Goal: Information Seeking & Learning: Learn about a topic

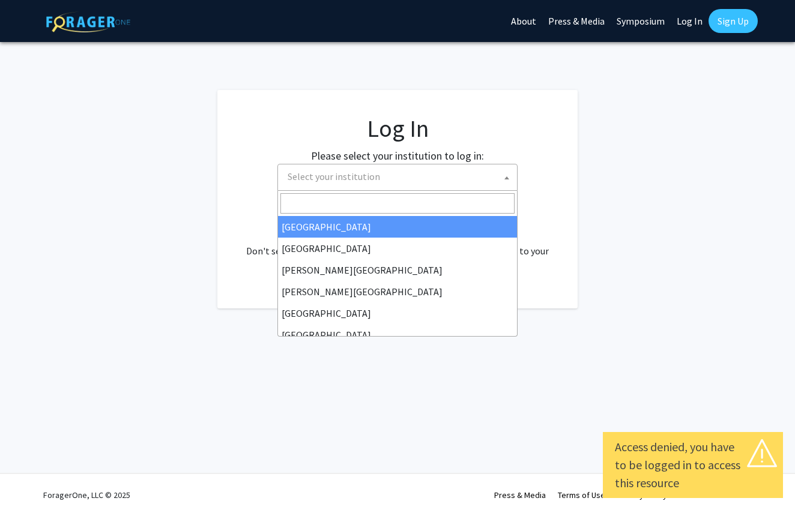
click at [504, 178] on span at bounding box center [507, 178] width 12 height 26
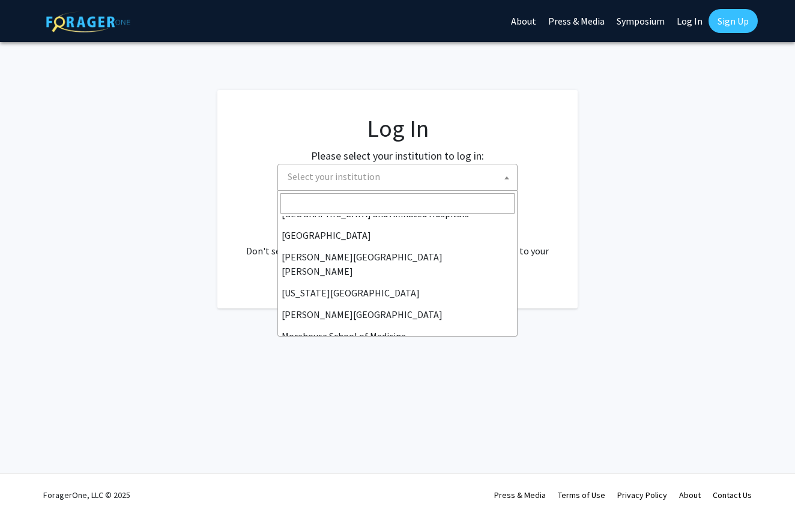
scroll to position [213, 0]
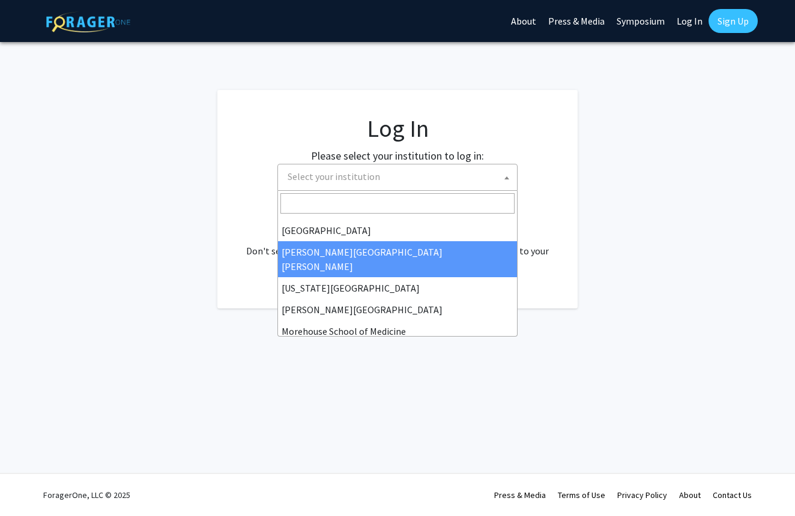
select select "1"
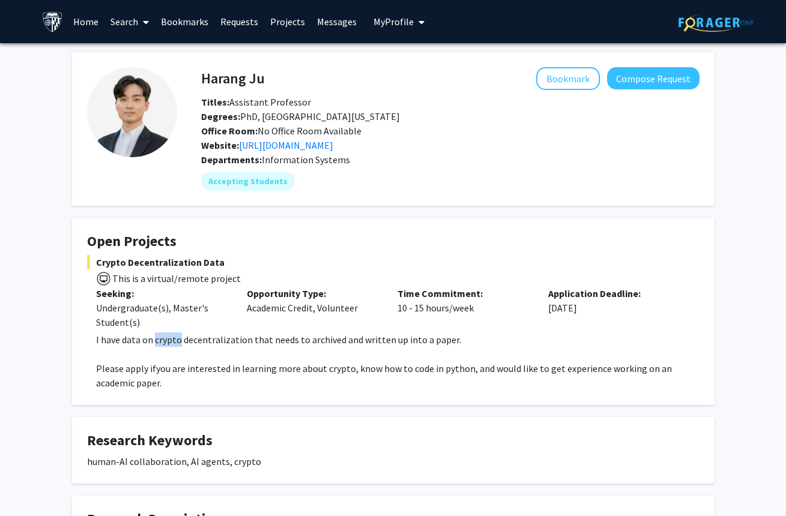
drag, startPoint x: 156, startPoint y: 342, endPoint x: 178, endPoint y: 343, distance: 22.8
click at [178, 343] on span "I have data on crypto decentralization that needs to archived and written up in…" at bounding box center [278, 340] width 365 height 12
click at [378, 262] on span "Crypto Decentralization Data" at bounding box center [393, 262] width 612 height 14
drag, startPoint x: 98, startPoint y: 265, endPoint x: 195, endPoint y: 267, distance: 97.3
click at [195, 267] on span "Crypto Decentralization Data" at bounding box center [393, 262] width 612 height 14
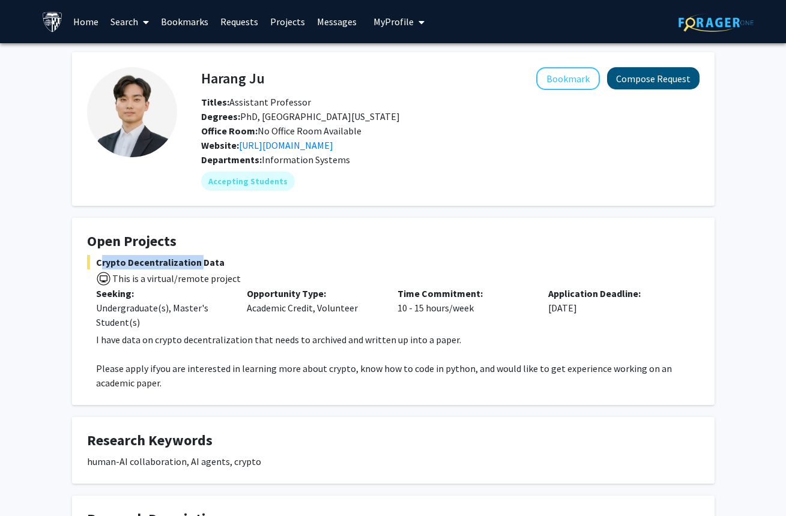
click at [652, 86] on button "Compose Request" at bounding box center [653, 78] width 92 height 22
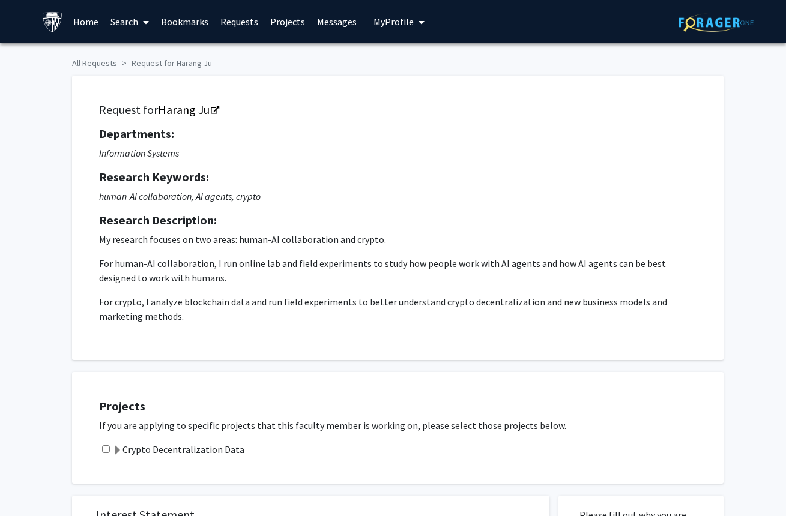
click at [103, 453] on input "checkbox" at bounding box center [106, 450] width 8 height 8
checkbox input "true"
click at [116, 452] on span at bounding box center [118, 451] width 10 height 10
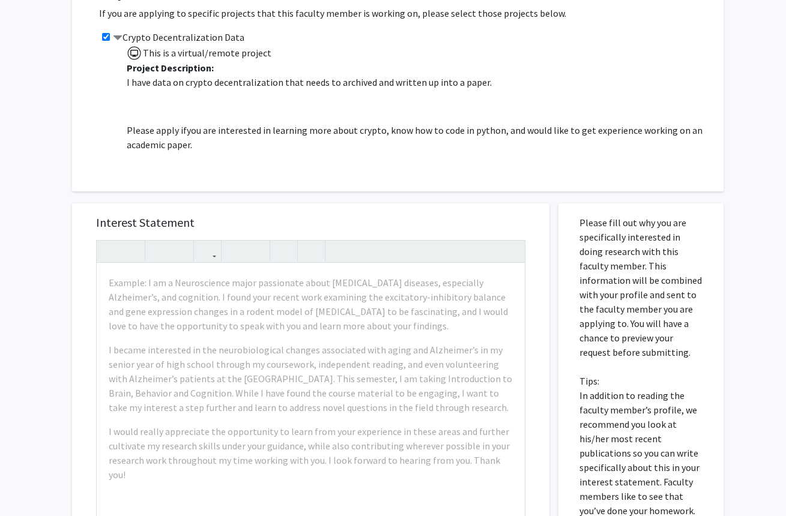
scroll to position [424, 0]
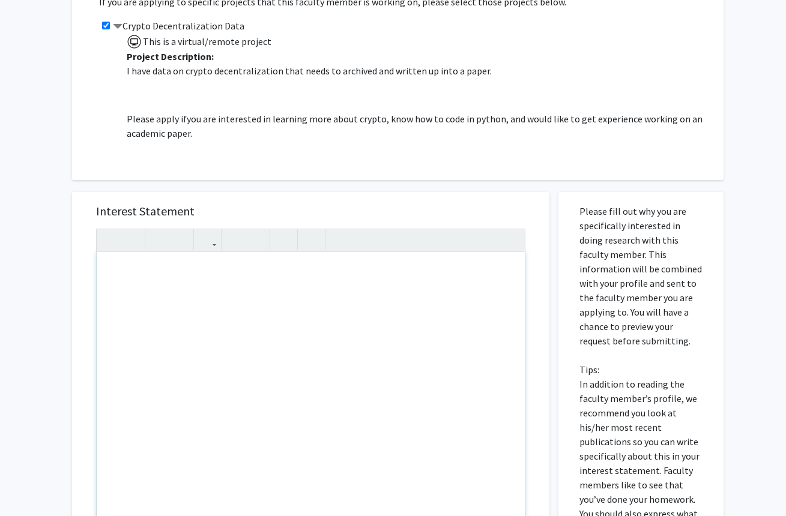
click at [136, 274] on div "Note to users with screen readers: Please press Alt+0 or Option+0 to deactivate…" at bounding box center [311, 389] width 428 height 275
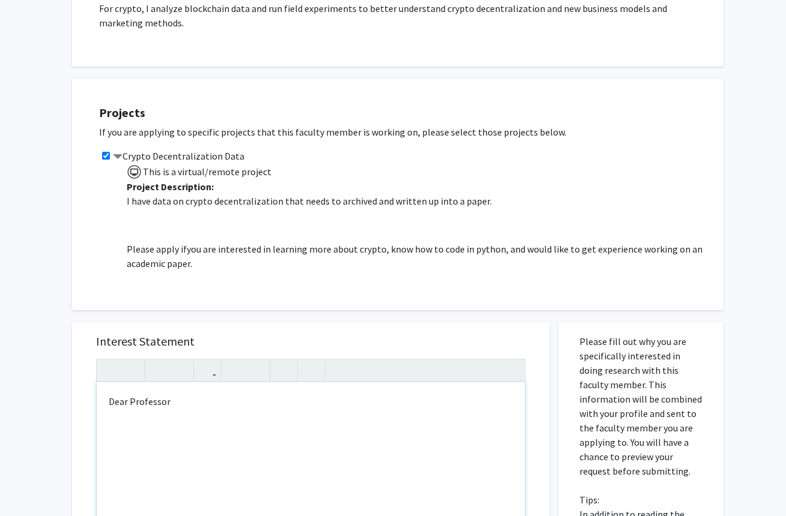
scroll to position [335, 0]
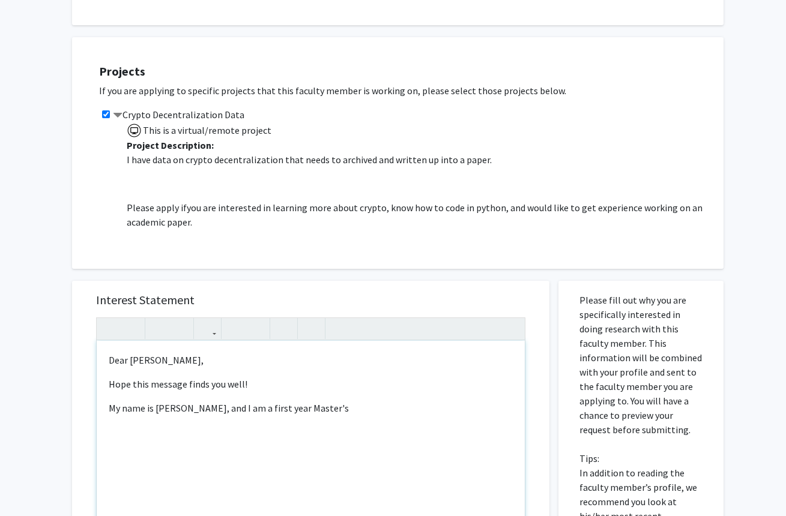
type textarea "<p>Dear [PERSON_NAME],</p><p>Hope this message finds you well!</p><p>My name is…"
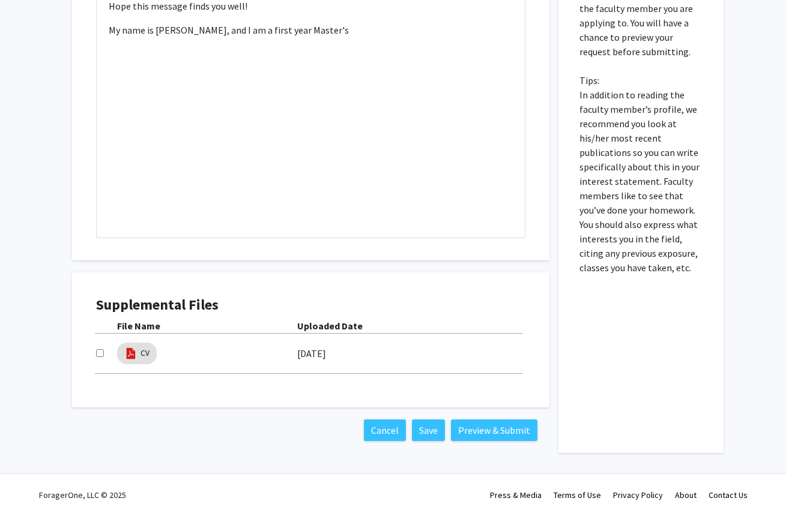
click at [100, 356] on input "checkbox" at bounding box center [100, 353] width 8 height 8
checkbox input "true"
click at [427, 434] on button "Save" at bounding box center [428, 431] width 33 height 22
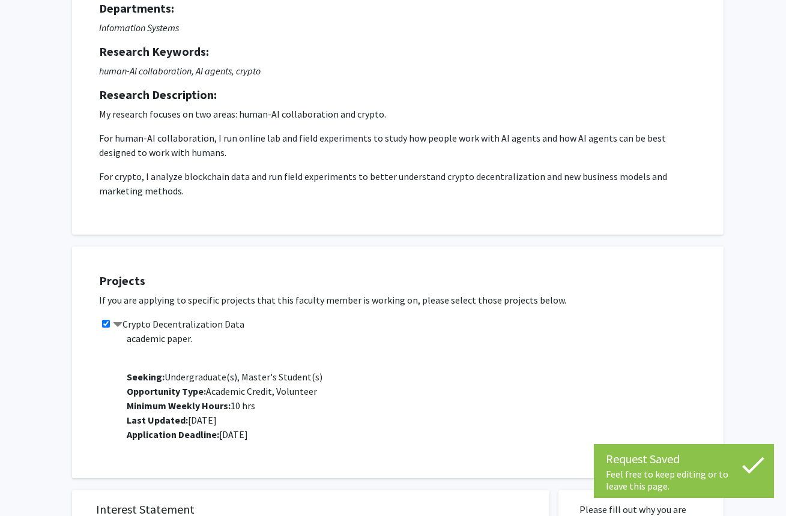
scroll to position [0, 0]
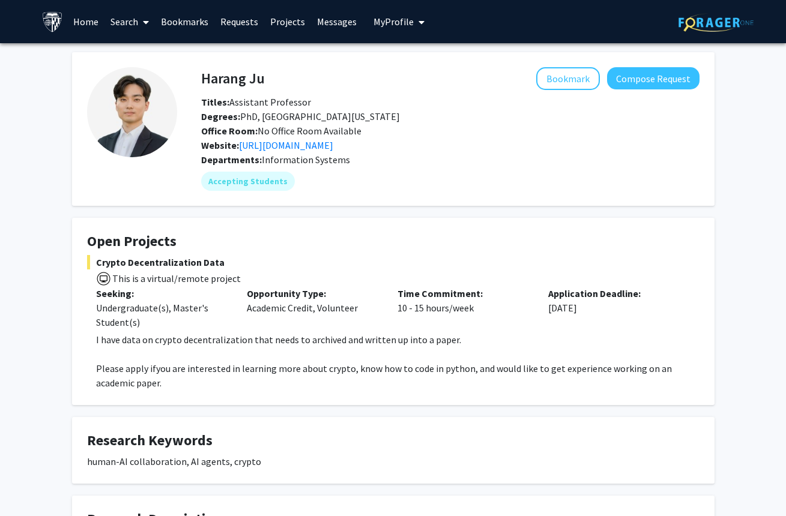
click at [136, 23] on link "Search" at bounding box center [129, 22] width 50 height 42
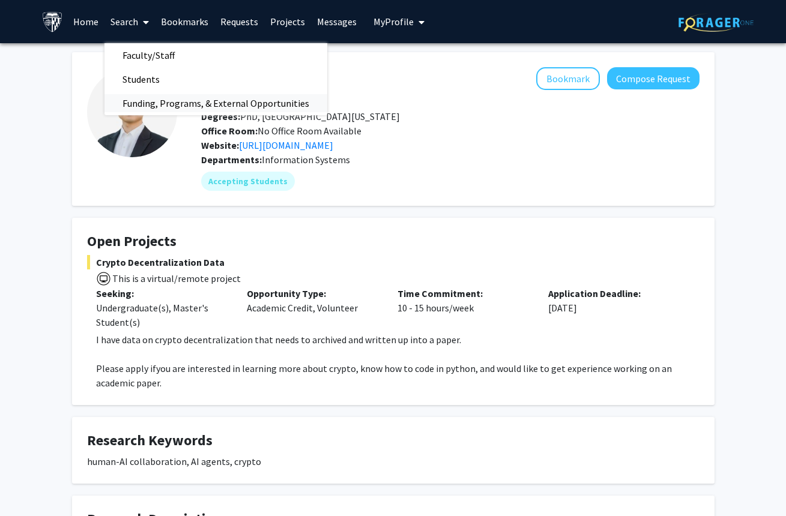
click at [160, 99] on span "Funding, Programs, & External Opportunities" at bounding box center [215, 103] width 223 height 24
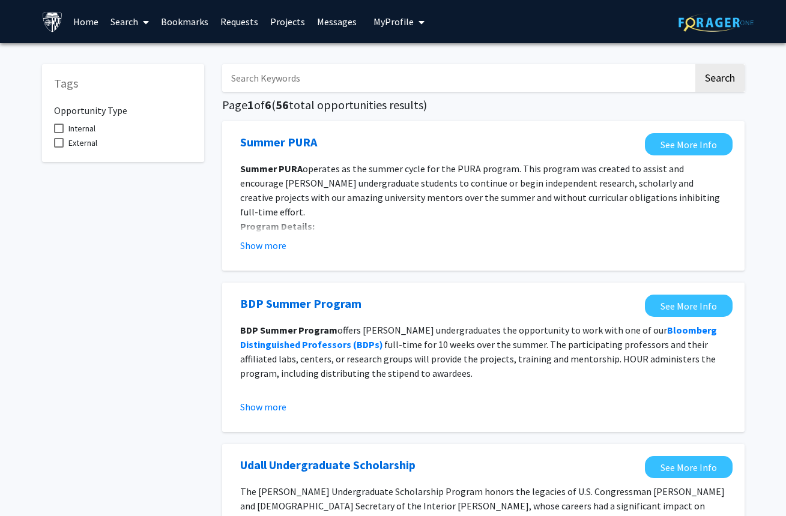
click at [288, 24] on link "Projects" at bounding box center [287, 22] width 47 height 42
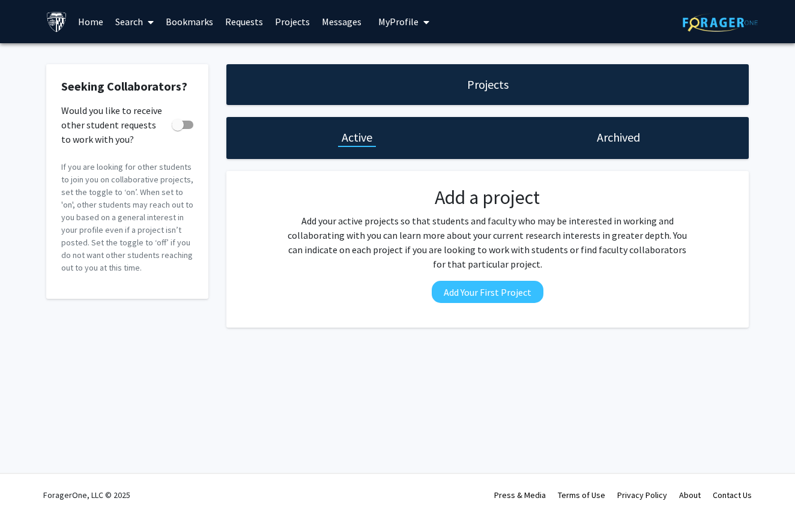
click at [145, 22] on span at bounding box center [148, 22] width 11 height 42
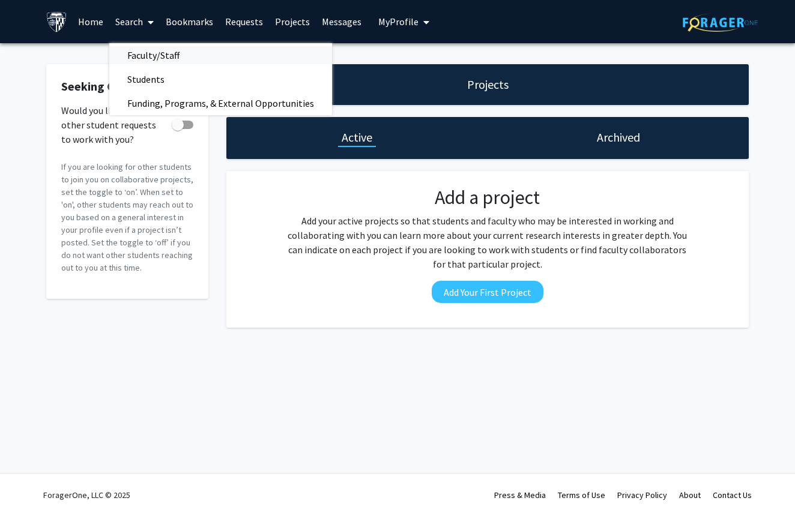
click at [143, 50] on span "Faculty/Staff" at bounding box center [153, 55] width 88 height 24
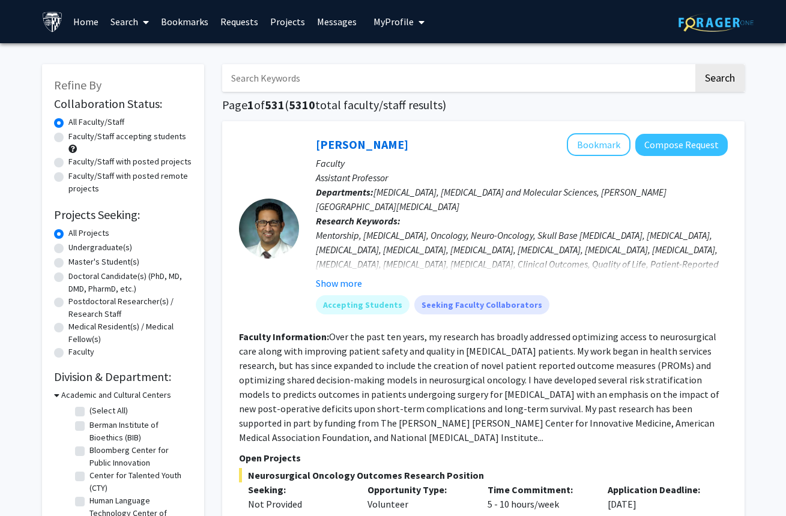
click at [68, 165] on label "Faculty/Staff with posted projects" at bounding box center [129, 162] width 123 height 13
click at [68, 163] on input "Faculty/Staff with posted projects" at bounding box center [72, 160] width 8 height 8
radio input "true"
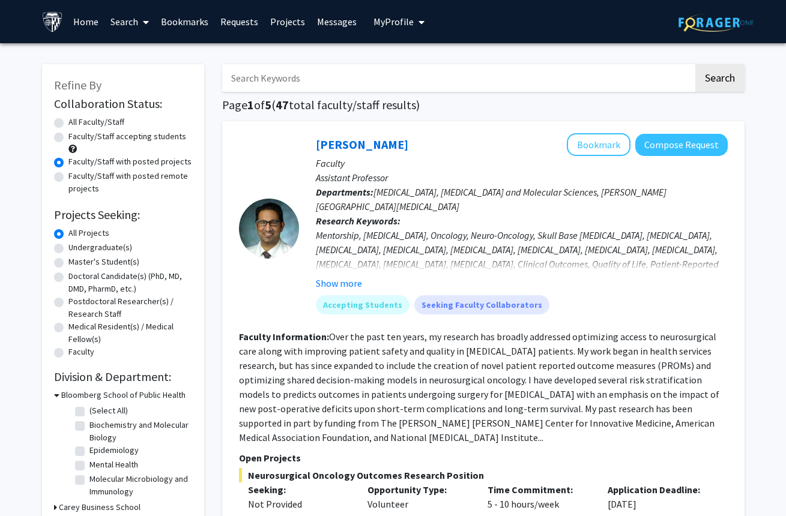
click at [68, 176] on label "Faculty/Staff with posted remote projects" at bounding box center [130, 182] width 124 height 25
click at [68, 176] on input "Faculty/Staff with posted remote projects" at bounding box center [72, 174] width 8 height 8
radio input "true"
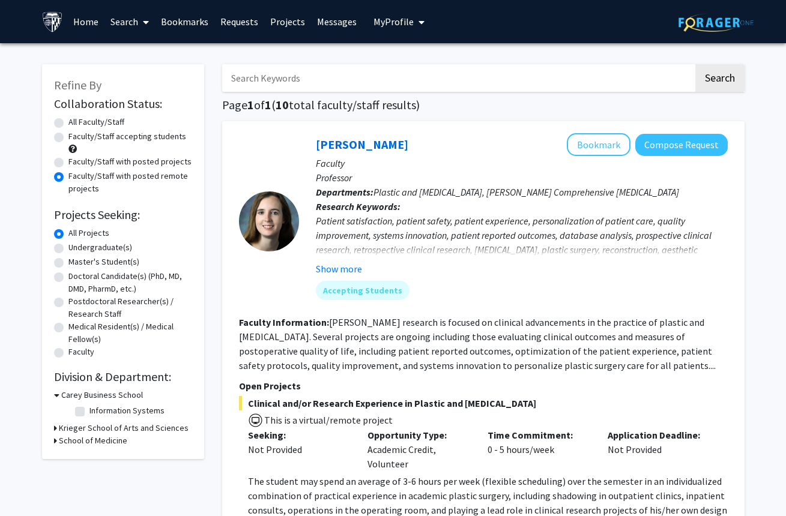
click at [68, 165] on label "Faculty/Staff with posted projects" at bounding box center [129, 162] width 123 height 13
click at [68, 163] on input "Faculty/Staff with posted projects" at bounding box center [72, 160] width 8 height 8
radio input "true"
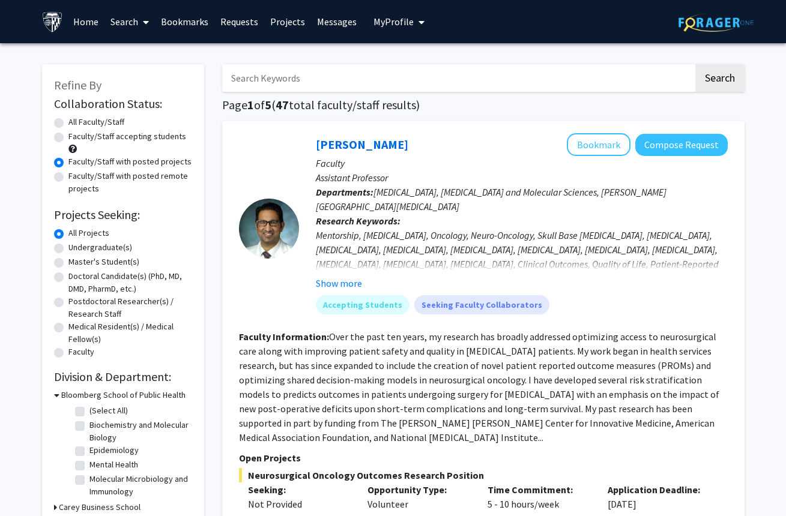
click at [68, 264] on label "Master's Student(s)" at bounding box center [103, 262] width 71 height 13
click at [68, 264] on input "Master's Student(s)" at bounding box center [72, 260] width 8 height 8
radio input "true"
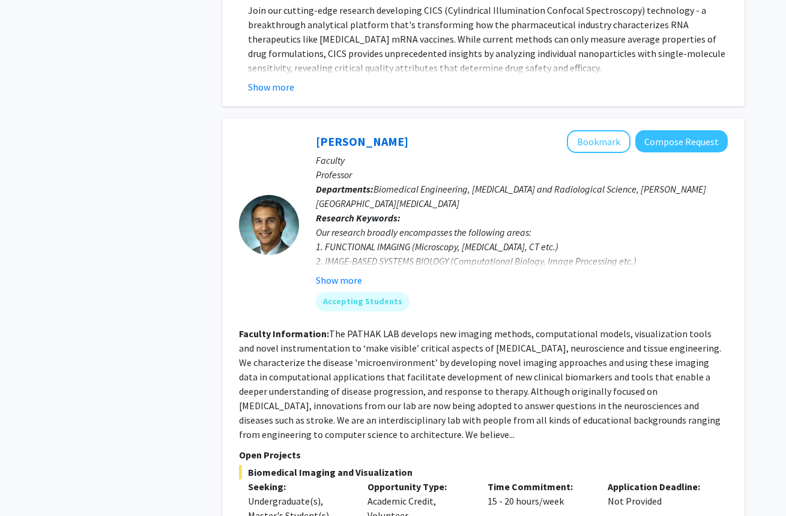
scroll to position [5453, 0]
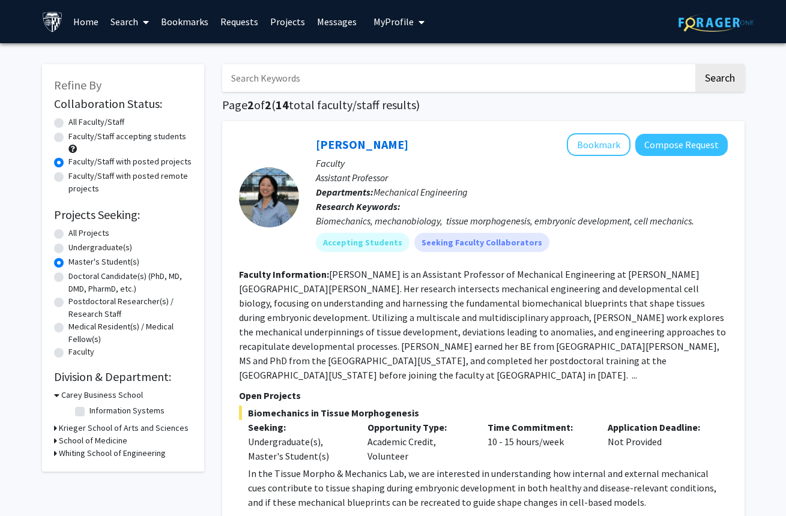
click at [68, 140] on label "Faculty/Staff accepting students" at bounding box center [127, 136] width 118 height 13
click at [68, 138] on input "Faculty/Staff accepting students" at bounding box center [72, 134] width 8 height 8
radio input "true"
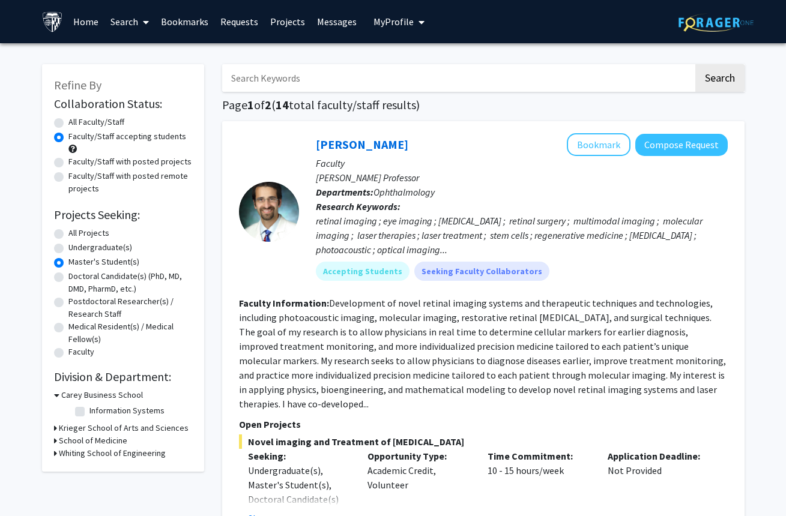
click at [68, 127] on label "All Faculty/Staff" at bounding box center [96, 122] width 56 height 13
click at [68, 124] on input "All Faculty/Staff" at bounding box center [72, 120] width 8 height 8
radio input "true"
click at [68, 139] on label "Faculty/Staff accepting students" at bounding box center [127, 136] width 118 height 13
click at [68, 138] on input "Faculty/Staff accepting students" at bounding box center [72, 134] width 8 height 8
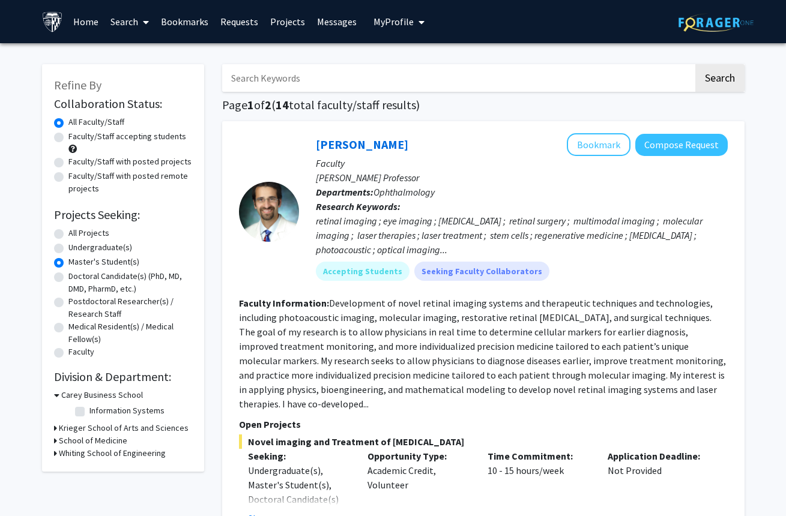
radio input "true"
click at [68, 262] on label "Master's Student(s)" at bounding box center [103, 262] width 71 height 13
click at [68, 262] on input "Master's Student(s)" at bounding box center [72, 260] width 8 height 8
click at [68, 236] on label "All Projects" at bounding box center [88, 233] width 41 height 13
click at [68, 235] on input "All Projects" at bounding box center [72, 231] width 8 height 8
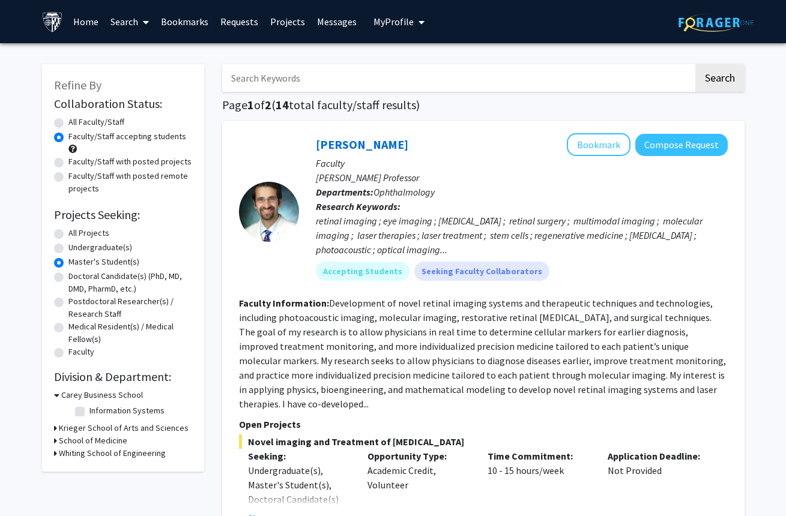
radio input "true"
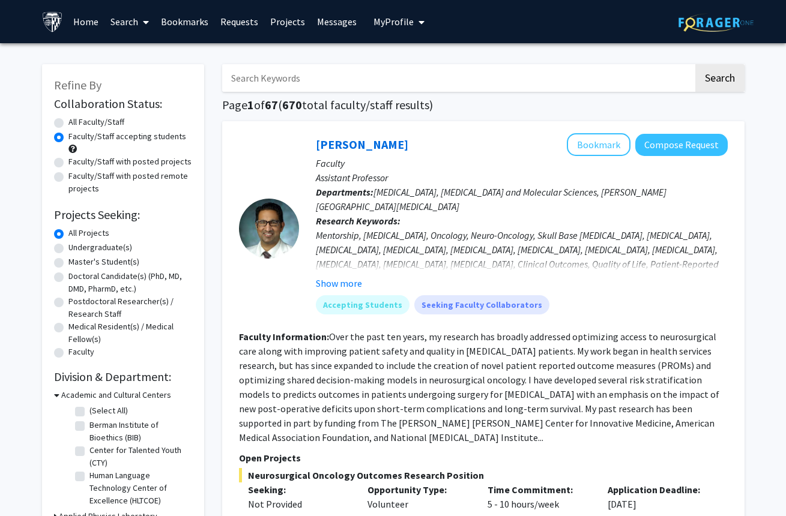
click at [261, 82] on input "Search Keywords" at bounding box center [457, 78] width 471 height 28
type input "d"
type input "medicne"
click at [719, 80] on button "Search" at bounding box center [719, 78] width 49 height 28
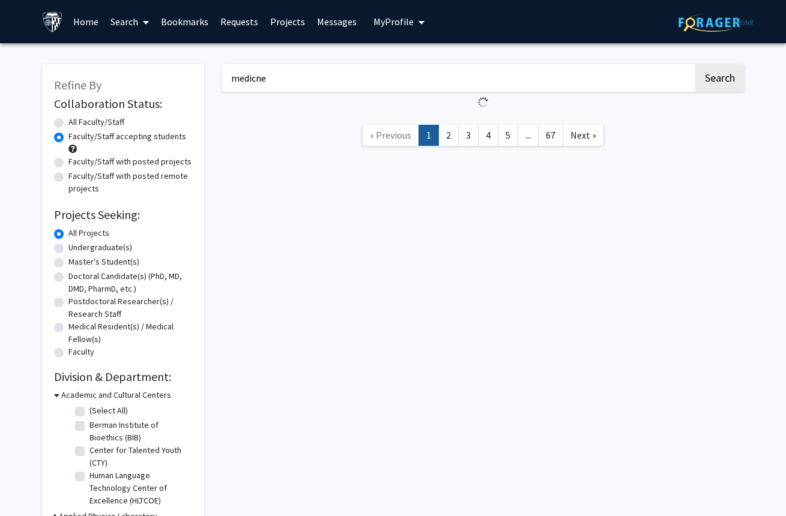
radio input "true"
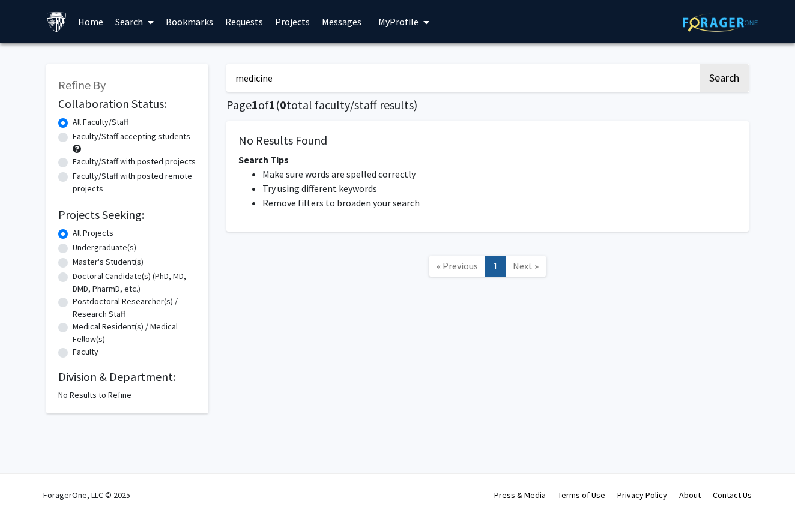
click at [723, 80] on button "Search" at bounding box center [723, 78] width 49 height 28
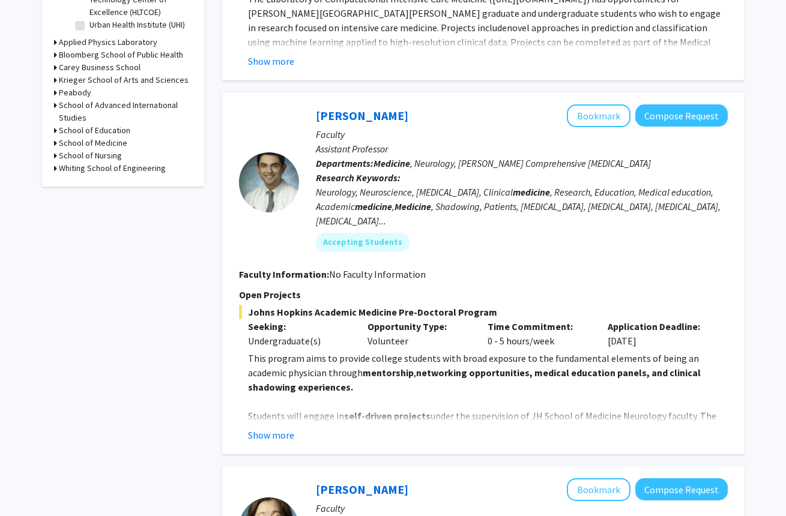
scroll to position [51, 0]
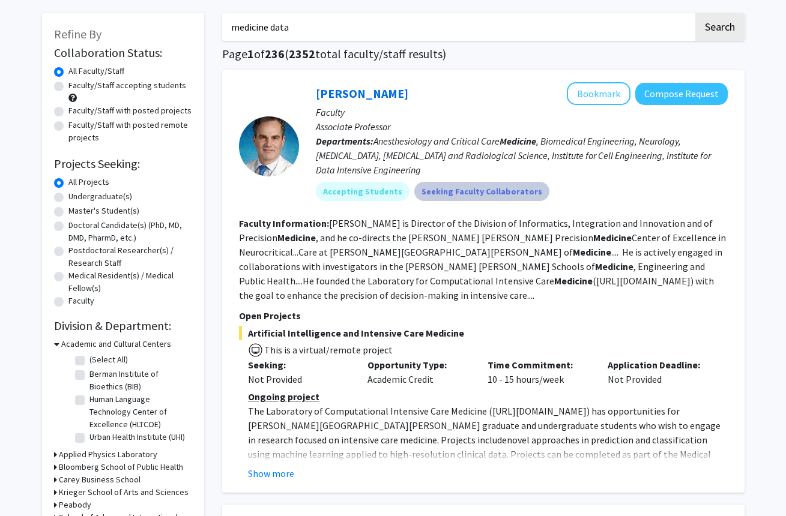
click at [719, 29] on button "Search" at bounding box center [719, 27] width 49 height 28
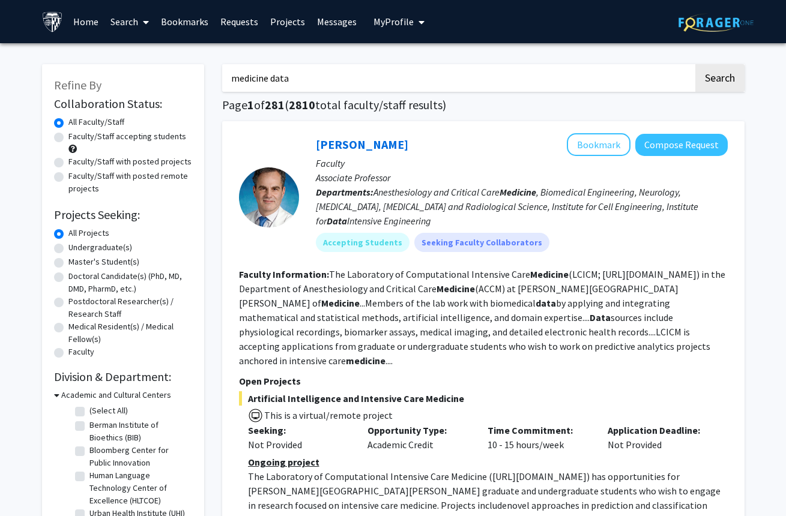
drag, startPoint x: 272, startPoint y: 82, endPoint x: 217, endPoint y: 82, distance: 54.6
click at [719, 80] on button "Search" at bounding box center [719, 78] width 49 height 28
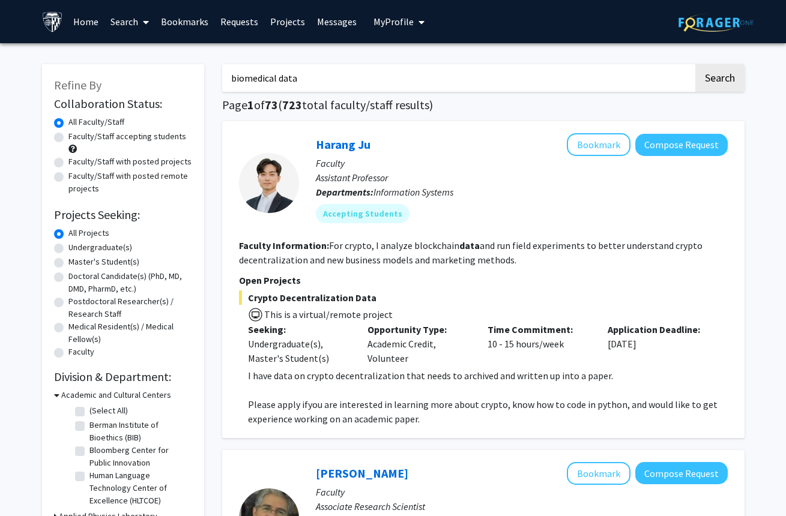
type input "biomedical data"
click at [719, 80] on button "Search" at bounding box center [719, 78] width 49 height 28
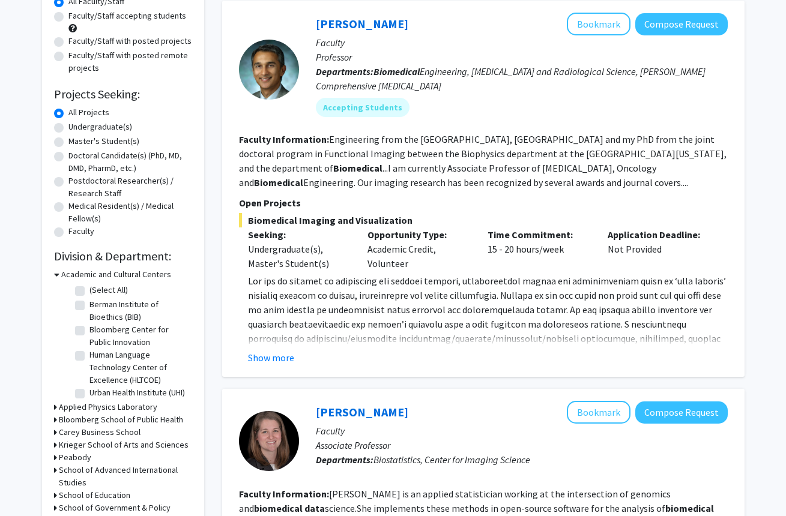
scroll to position [20, 0]
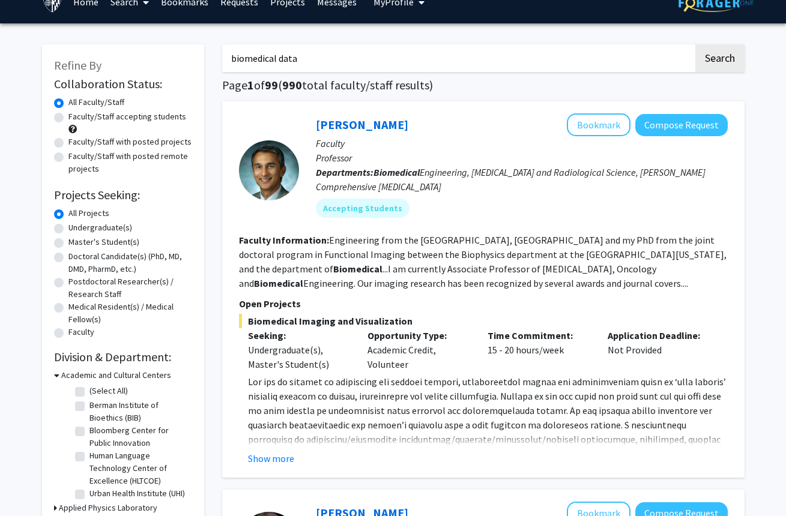
click at [68, 118] on label "Faculty/Staff accepting students" at bounding box center [127, 116] width 118 height 13
click at [68, 118] on input "Faculty/Staff accepting students" at bounding box center [72, 114] width 8 height 8
radio input "true"
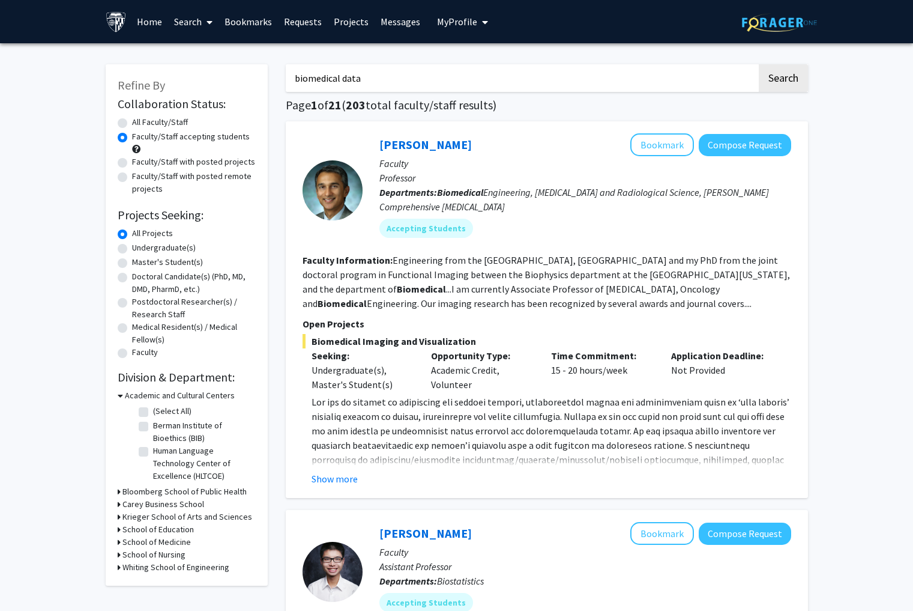
drag, startPoint x: 376, startPoint y: 82, endPoint x: 264, endPoint y: 80, distance: 111.7
click at [132, 127] on label "All Faculty/Staff" at bounding box center [160, 122] width 56 height 13
click at [132, 124] on input "All Faculty/Staff" at bounding box center [136, 120] width 8 height 8
radio input "true"
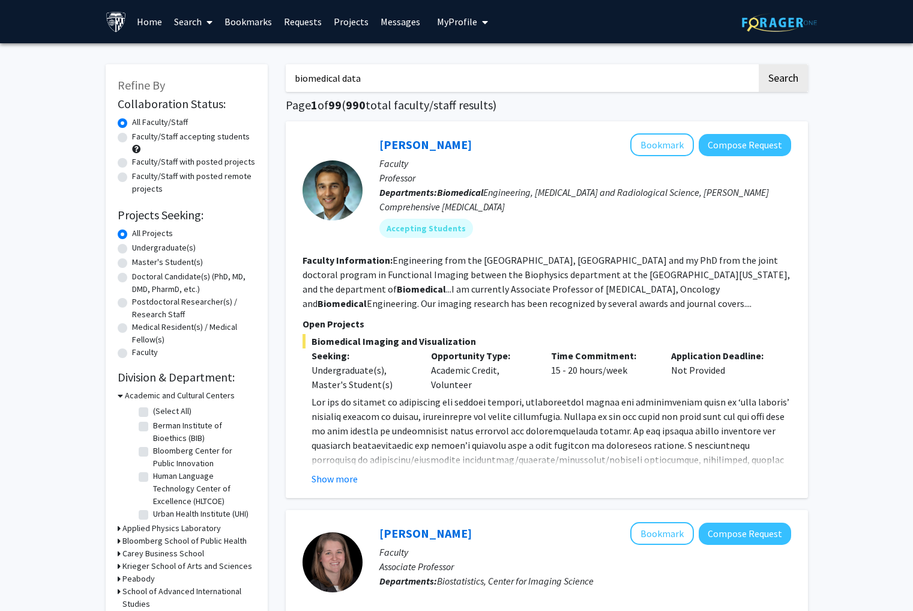
drag, startPoint x: 388, startPoint y: 77, endPoint x: 295, endPoint y: 82, distance: 92.6
click at [295, 82] on input "biomedical data" at bounding box center [521, 78] width 471 height 28
click at [782, 80] on button "Search" at bounding box center [783, 78] width 49 height 28
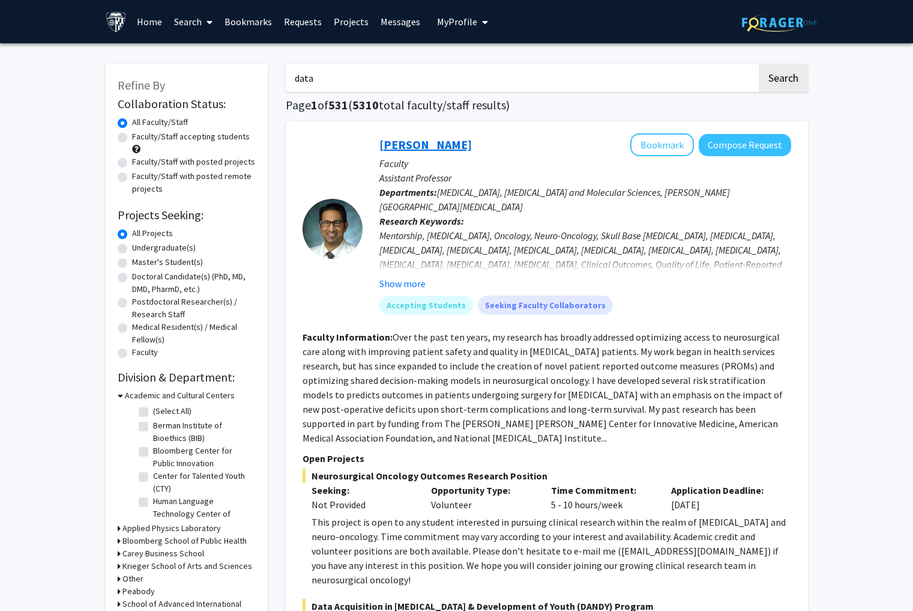
type input "data"
click at [782, 80] on button "Search" at bounding box center [783, 78] width 49 height 28
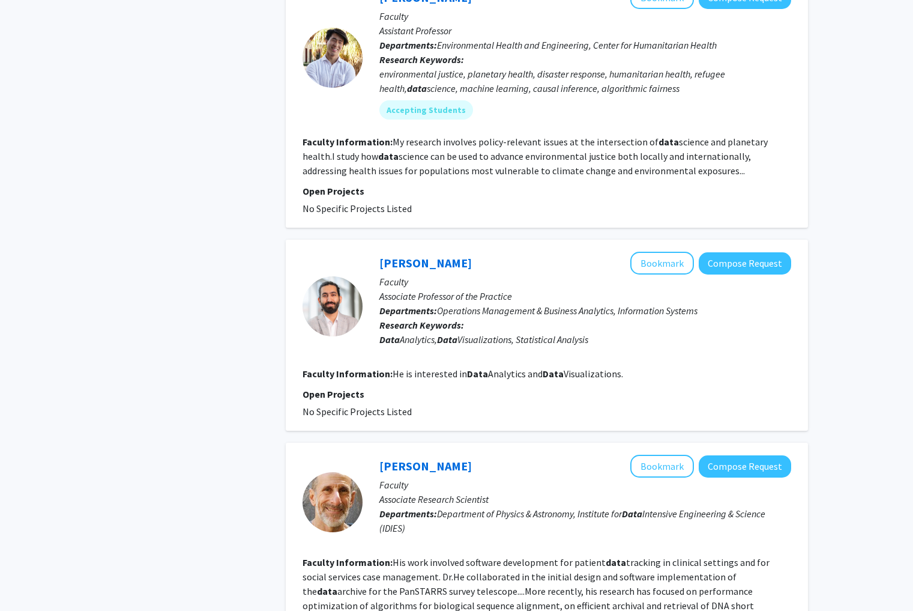
scroll to position [2610, 0]
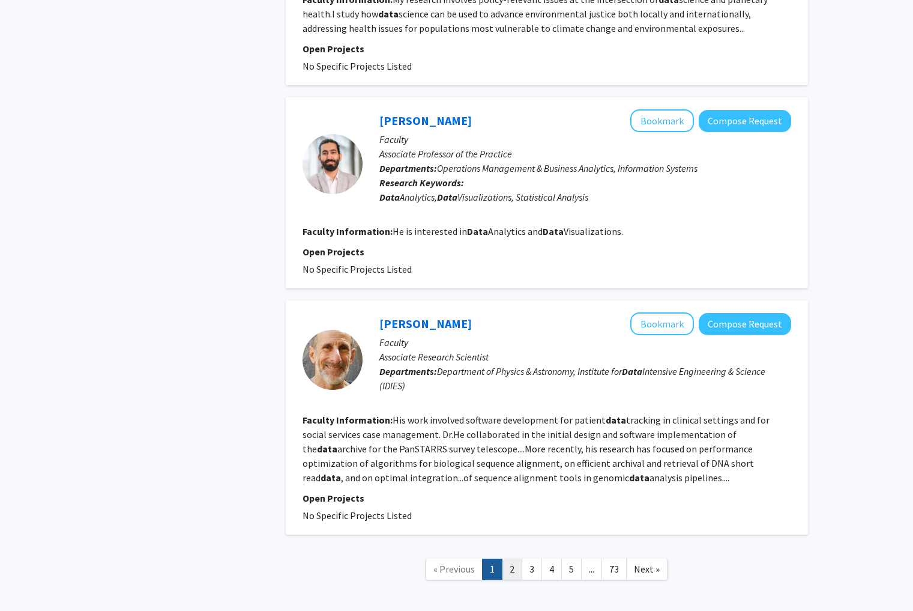
click at [510, 516] on link "2" at bounding box center [512, 568] width 20 height 21
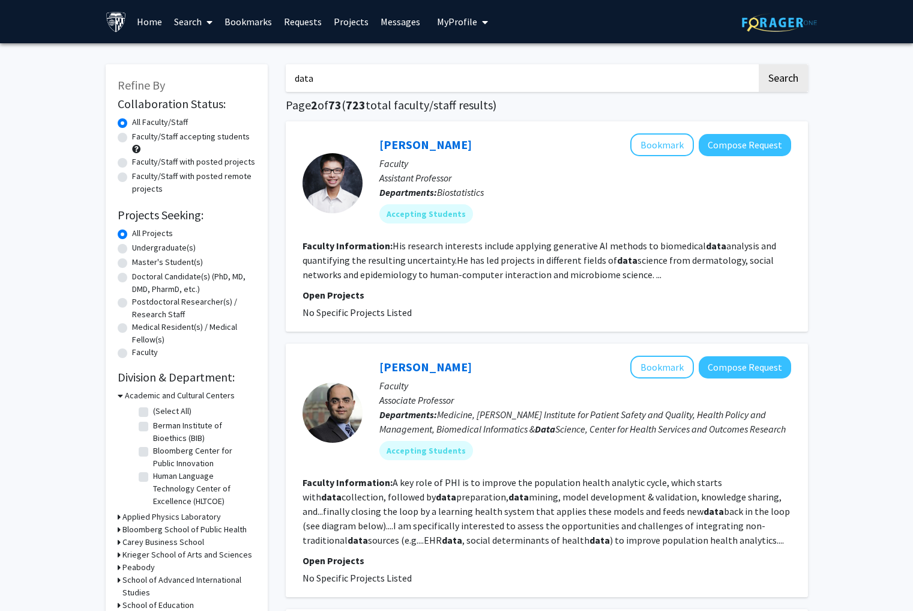
click at [295, 84] on input "data" at bounding box center [521, 78] width 471 height 28
click at [132, 264] on label "Master's Student(s)" at bounding box center [167, 262] width 71 height 13
click at [132, 264] on input "Master's Student(s)" at bounding box center [136, 260] width 8 height 8
radio input "true"
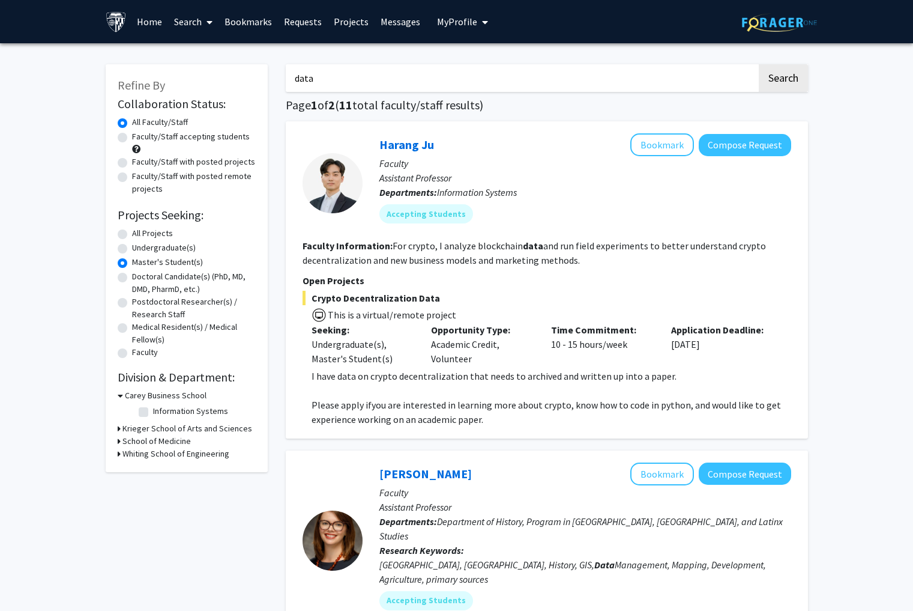
click at [132, 235] on label "All Projects" at bounding box center [152, 233] width 41 height 13
click at [132, 235] on input "All Projects" at bounding box center [136, 231] width 8 height 8
radio input "true"
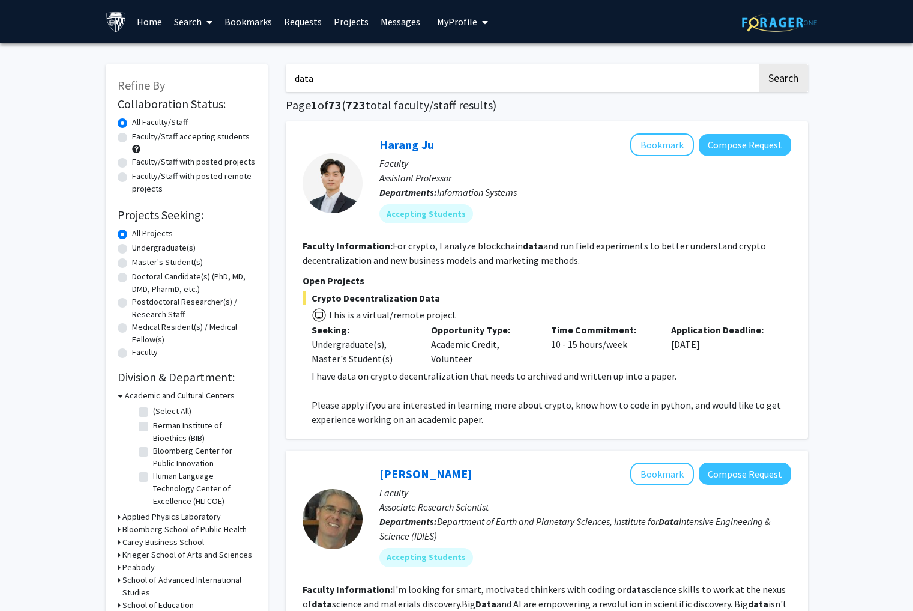
drag, startPoint x: 324, startPoint y: 83, endPoint x: 274, endPoint y: 83, distance: 49.8
click at [782, 80] on button "Search" at bounding box center [783, 78] width 49 height 28
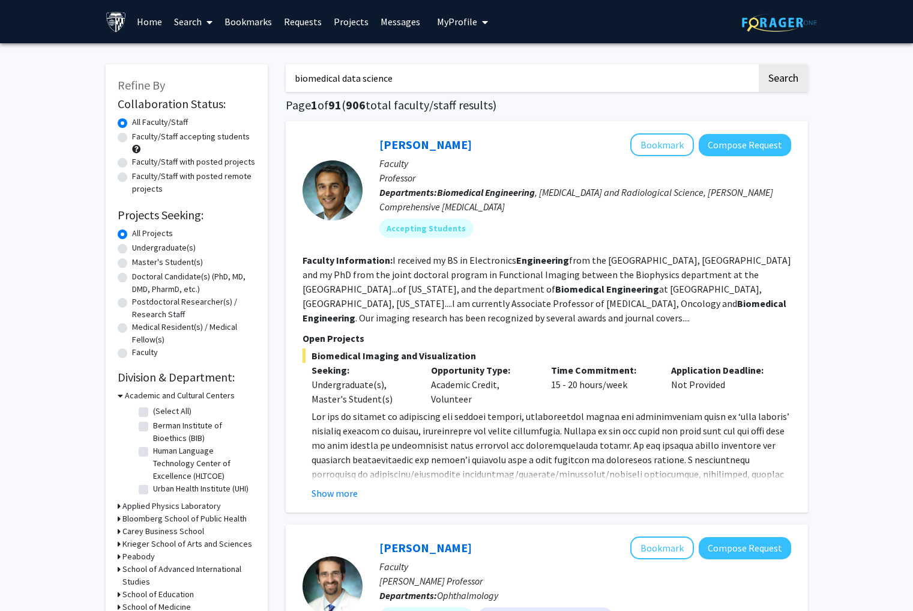
type input "biomedical data science"
click at [782, 80] on button "Search" at bounding box center [783, 78] width 49 height 28
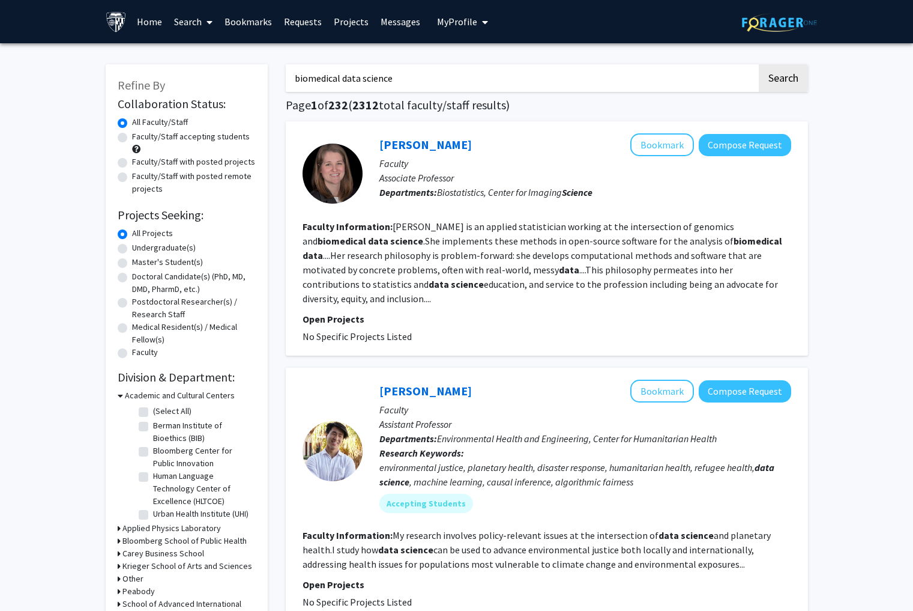
click at [132, 139] on label "Faculty/Staff accepting students" at bounding box center [191, 136] width 118 height 13
click at [132, 138] on input "Faculty/Staff accepting students" at bounding box center [136, 134] width 8 height 8
radio input "true"
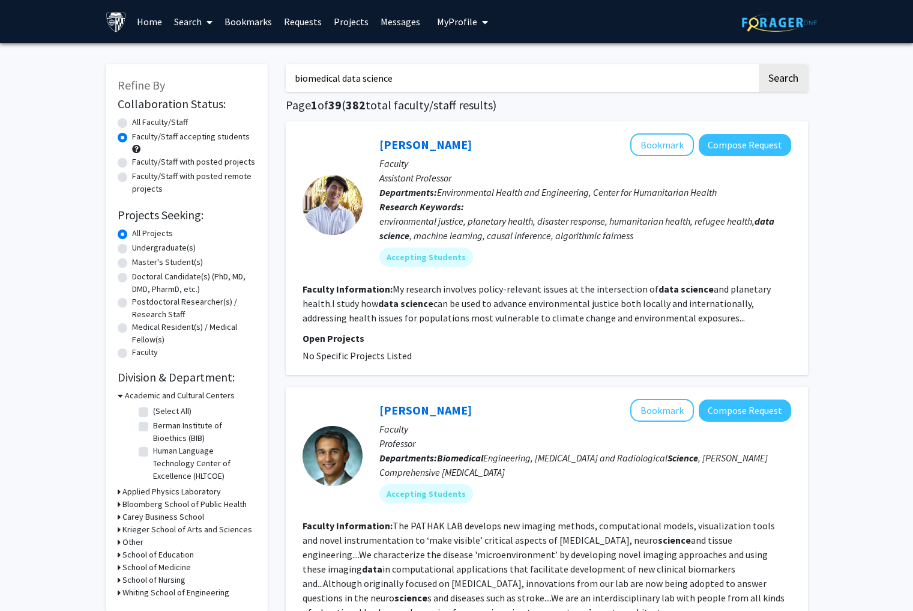
click at [132, 163] on label "Faculty/Staff with posted projects" at bounding box center [193, 162] width 123 height 13
click at [132, 163] on input "Faculty/Staff with posted projects" at bounding box center [136, 160] width 8 height 8
radio input "true"
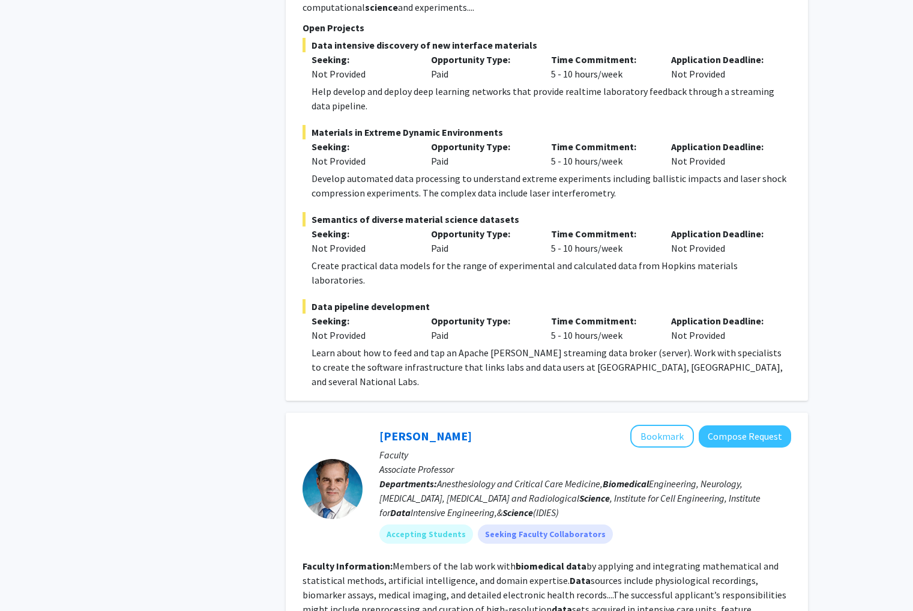
scroll to position [802, 0]
